Goal: Use online tool/utility

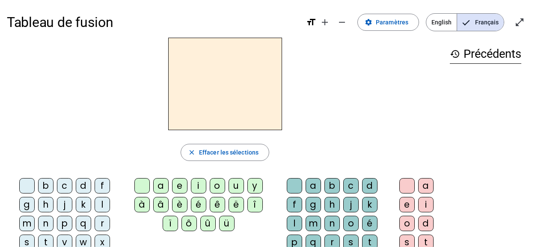
click at [35, 216] on div "m" at bounding box center [26, 223] width 15 height 15
click at [162, 180] on div "a" at bounding box center [160, 185] width 15 height 15
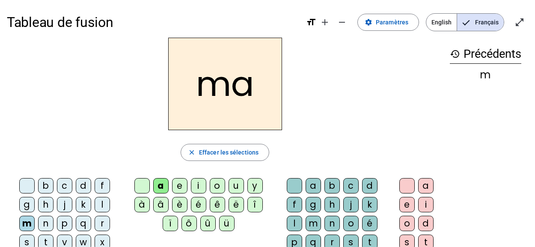
click at [302, 216] on div "l" at bounding box center [294, 223] width 15 height 15
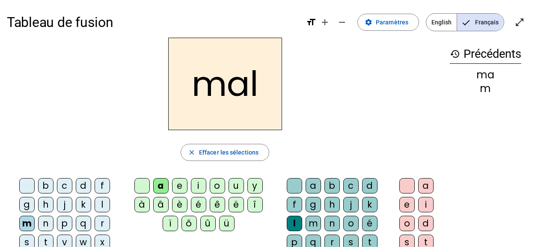
click at [200, 181] on div "i" at bounding box center [198, 185] width 15 height 15
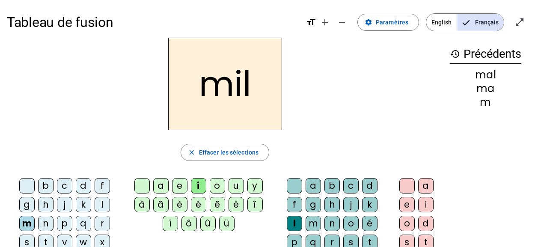
click at [57, 184] on div "c" at bounding box center [64, 185] width 15 height 15
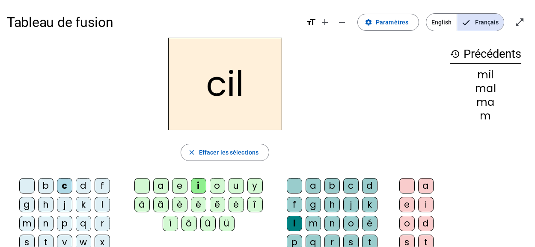
click at [35, 235] on div "s" at bounding box center [26, 242] width 15 height 15
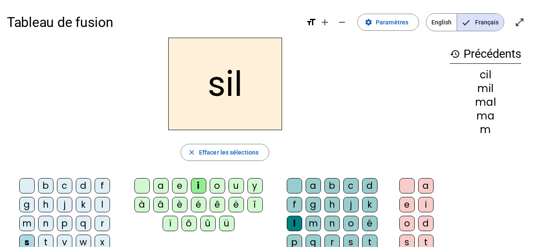
click at [287, 184] on div at bounding box center [294, 185] width 15 height 15
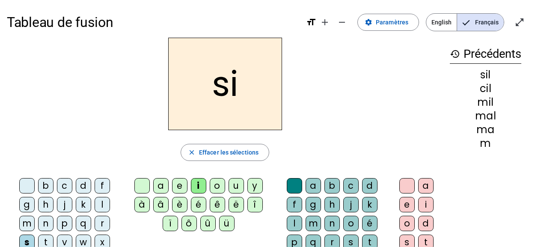
click at [161, 186] on div "a" at bounding box center [160, 185] width 15 height 15
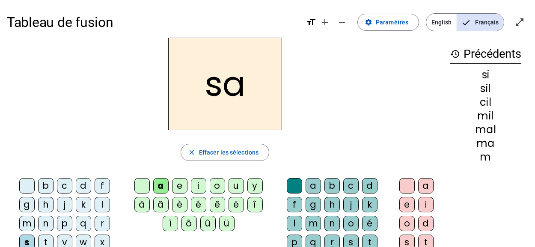
click at [235, 189] on div "u" at bounding box center [236, 185] width 15 height 15
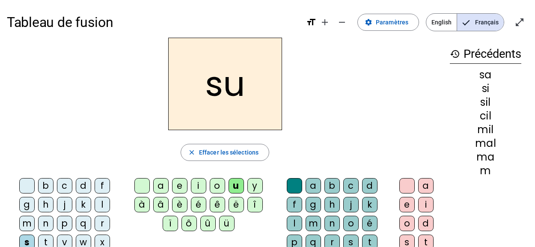
click at [408, 201] on div "e" at bounding box center [406, 204] width 15 height 15
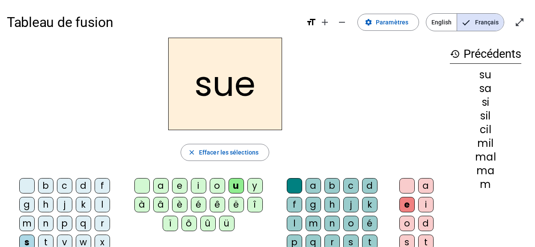
click at [405, 184] on div at bounding box center [406, 185] width 15 height 15
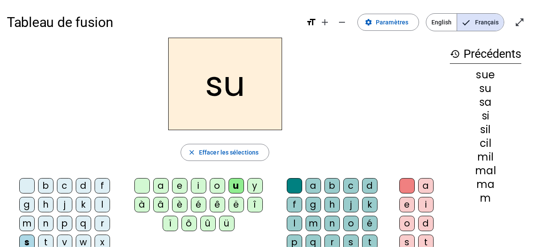
click at [340, 235] on div "r" at bounding box center [331, 242] width 15 height 15
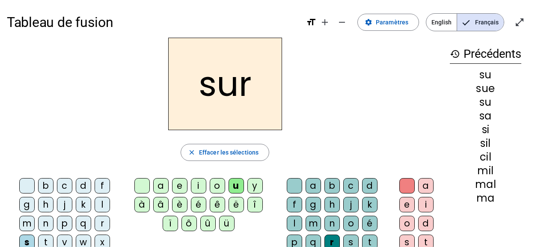
click at [35, 216] on div "m" at bounding box center [26, 223] width 15 height 15
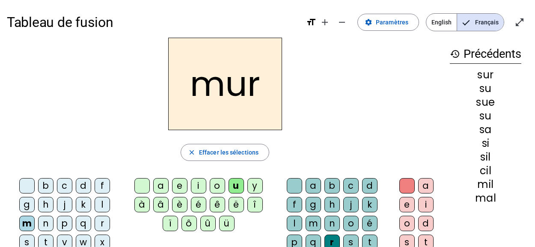
click at [76, 183] on div "d" at bounding box center [83, 185] width 15 height 15
